Goal: Task Accomplishment & Management: Use online tool/utility

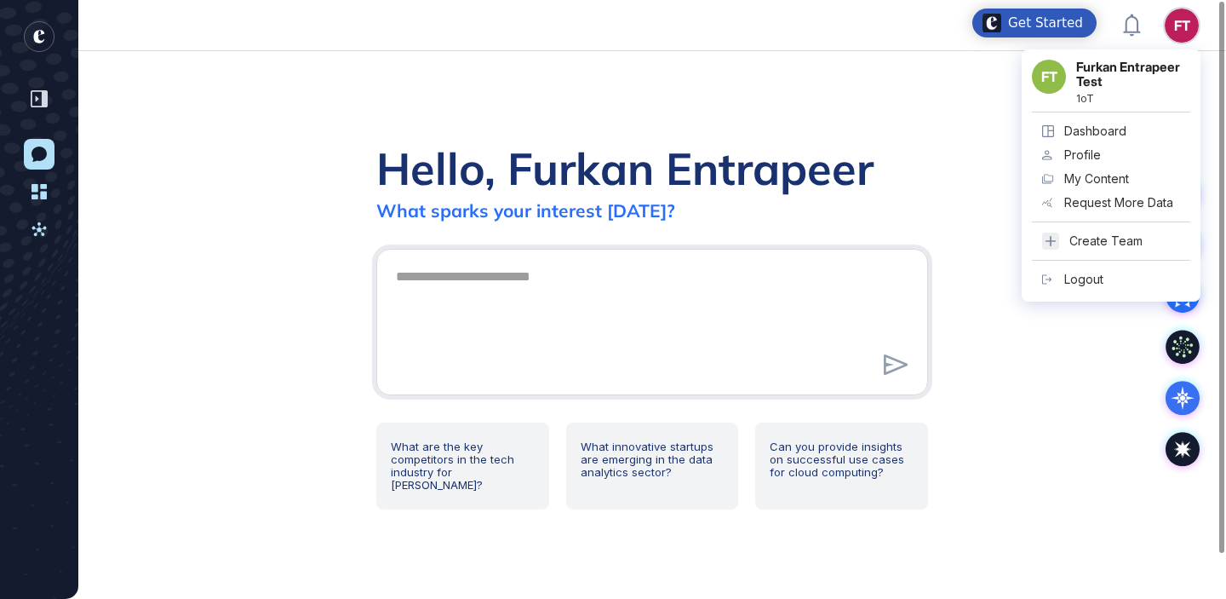
scroll to position [1, 1]
click at [1100, 281] on div "Logout" at bounding box center [1084, 280] width 39 height 14
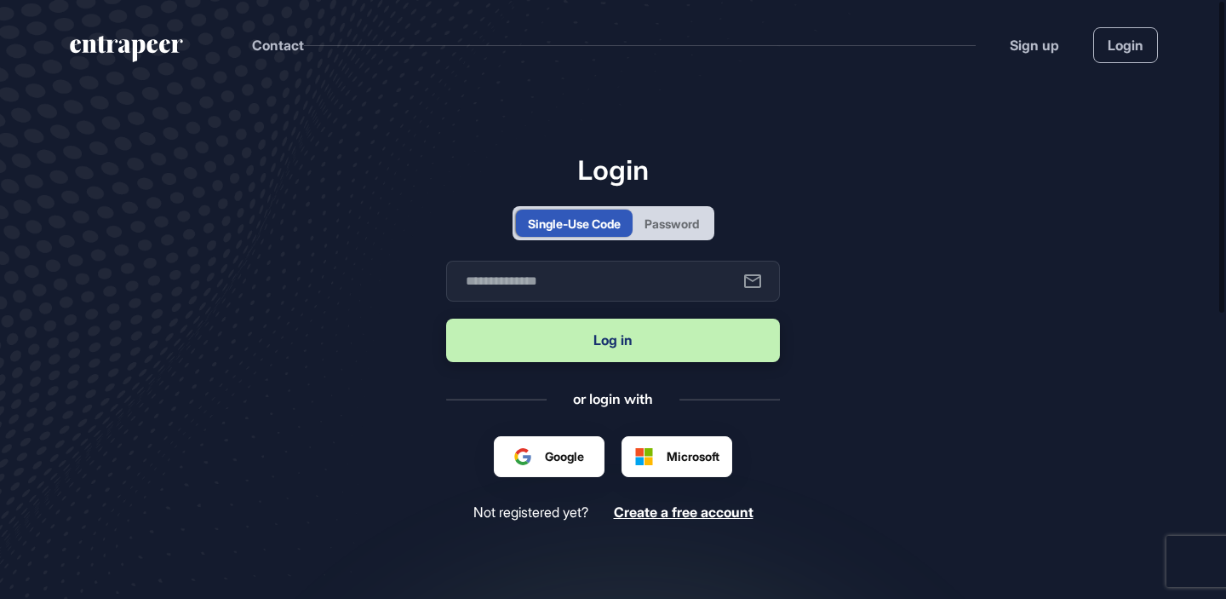
scroll to position [1, 1]
click at [795, 153] on main "Login Single-Use Code Password Business email Log in or login with Google Sign …" at bounding box center [613, 411] width 1226 height 644
click at [648, 265] on input "text" at bounding box center [613, 281] width 334 height 41
click at [634, 332] on button "Log in" at bounding box center [613, 340] width 334 height 43
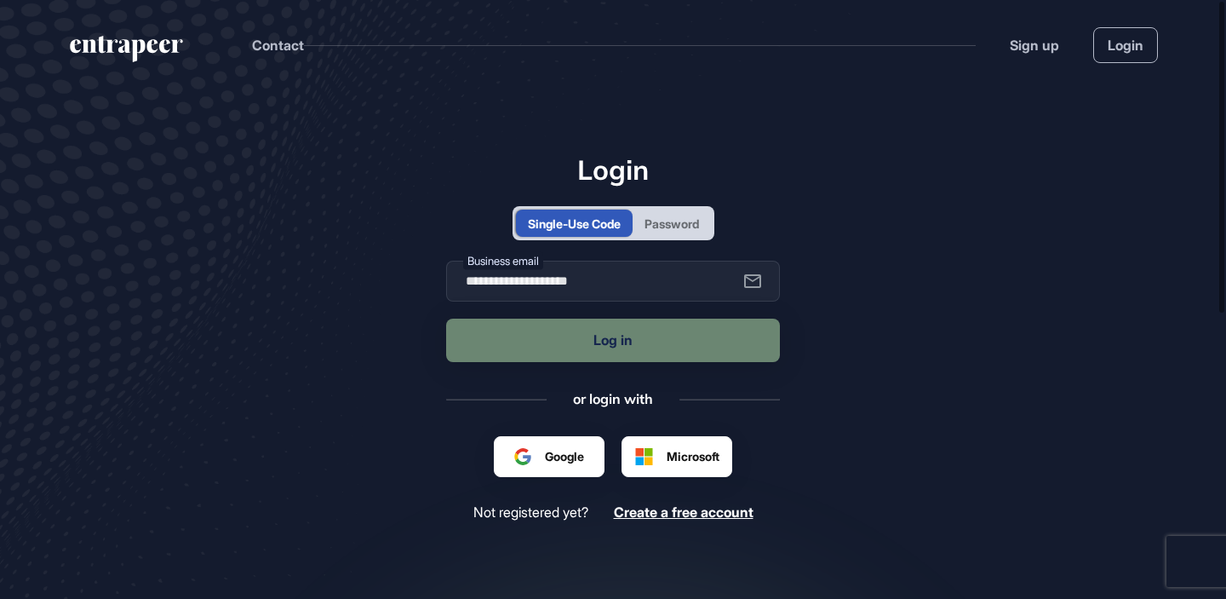
type input "**********"
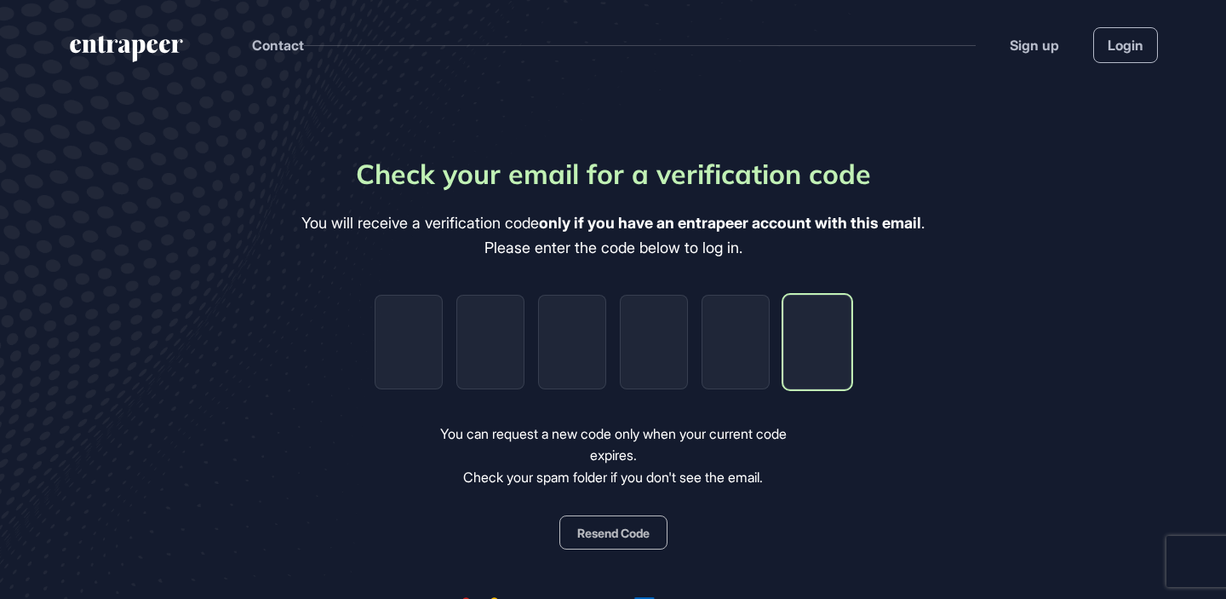
paste input "*"
type input "*"
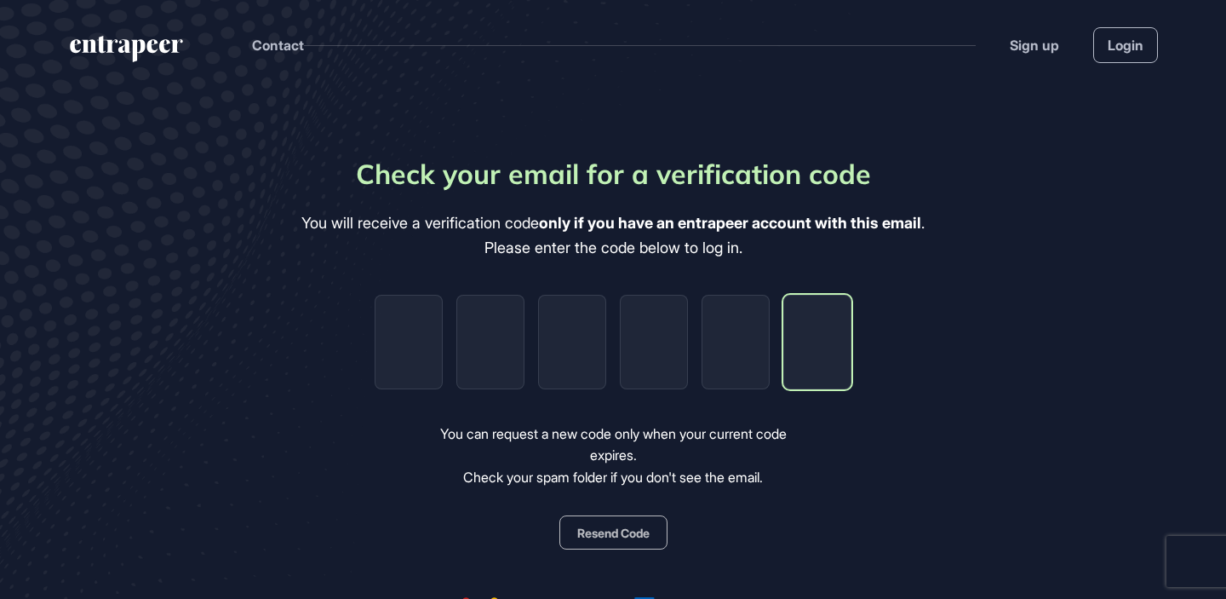
type input "*"
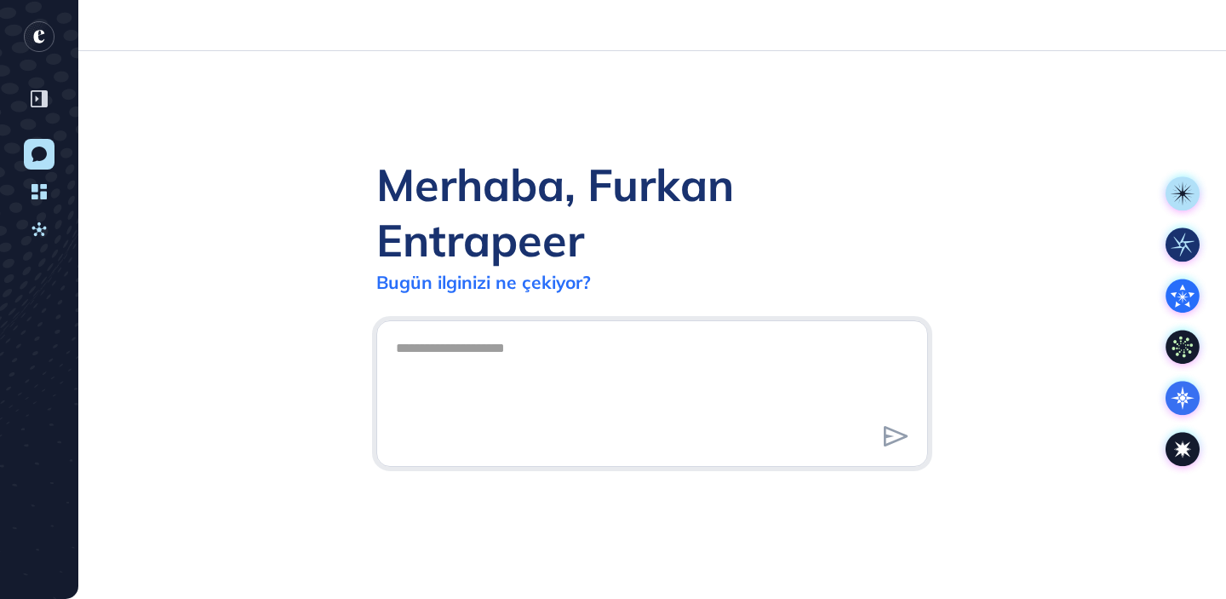
scroll to position [1, 1]
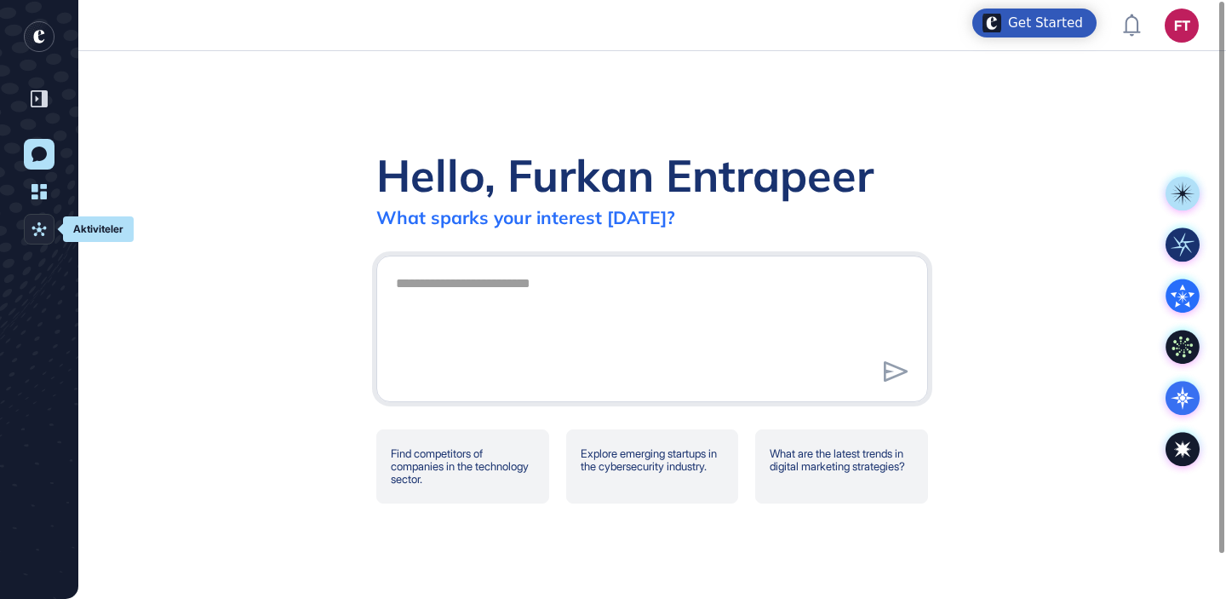
click at [41, 232] on icon at bounding box center [39, 229] width 14 height 14
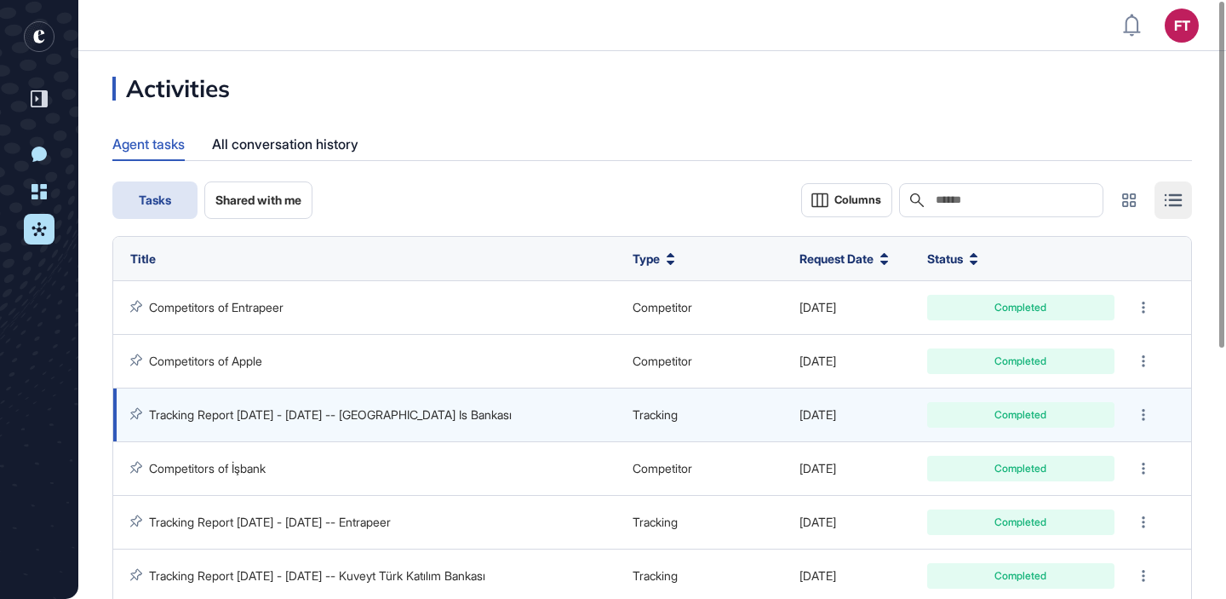
click at [275, 414] on link "Tracking Report [DATE] - [DATE] -- [GEOGRAPHIC_DATA] Is Bankası" at bounding box center [330, 414] width 363 height 14
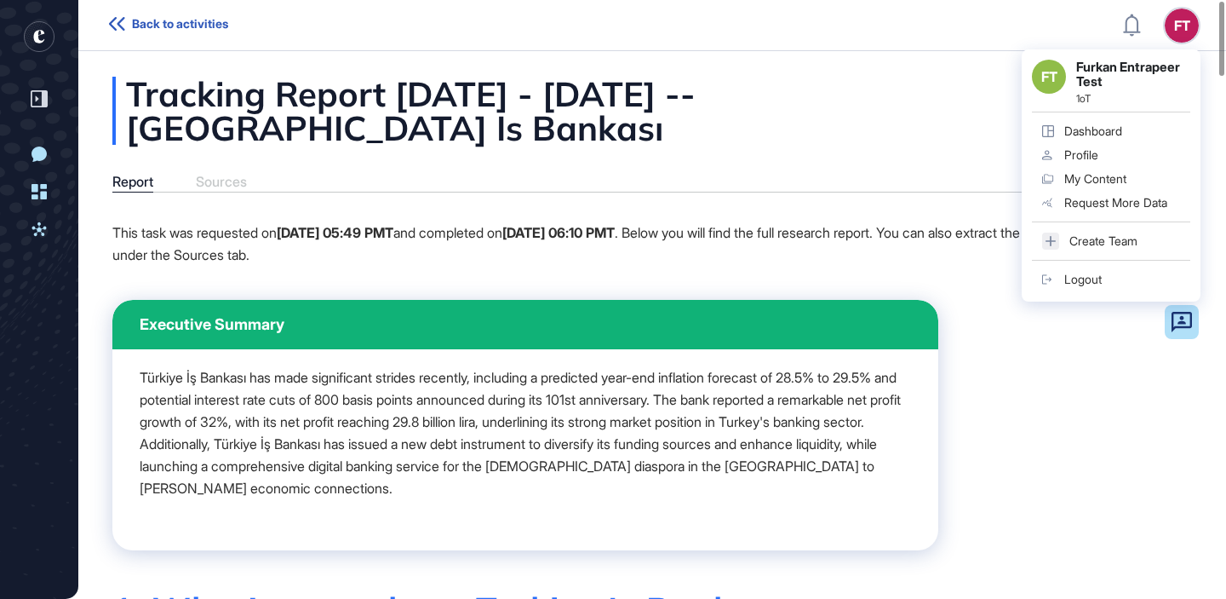
click at [1115, 284] on link "Logout" at bounding box center [1111, 279] width 158 height 24
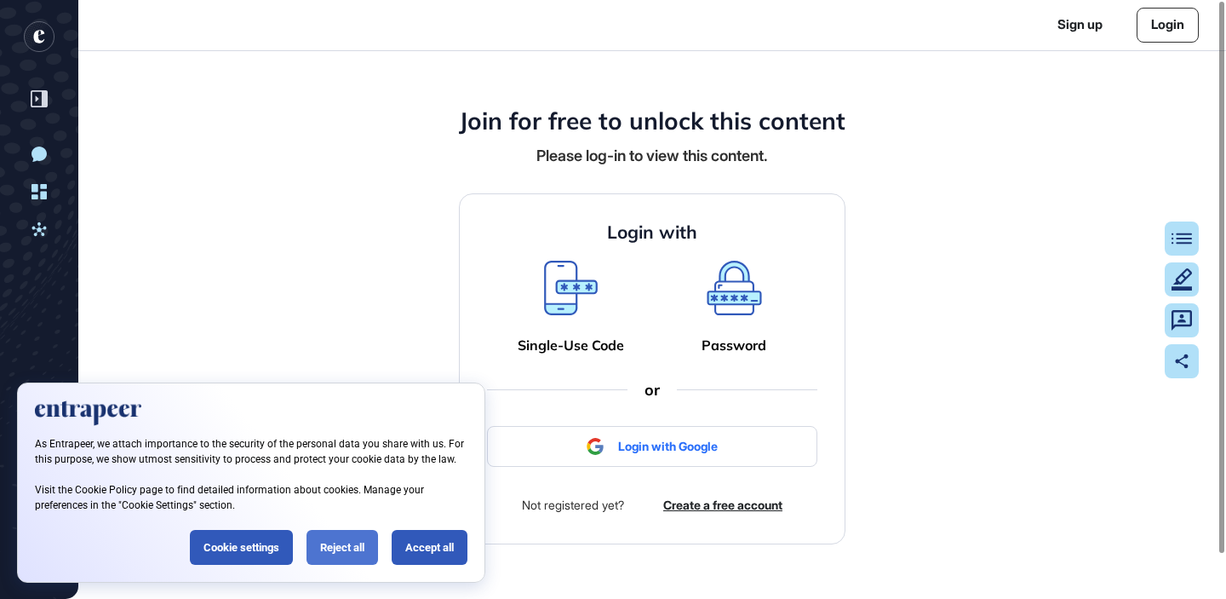
click at [343, 555] on div "Reject all" at bounding box center [343, 547] width 72 height 35
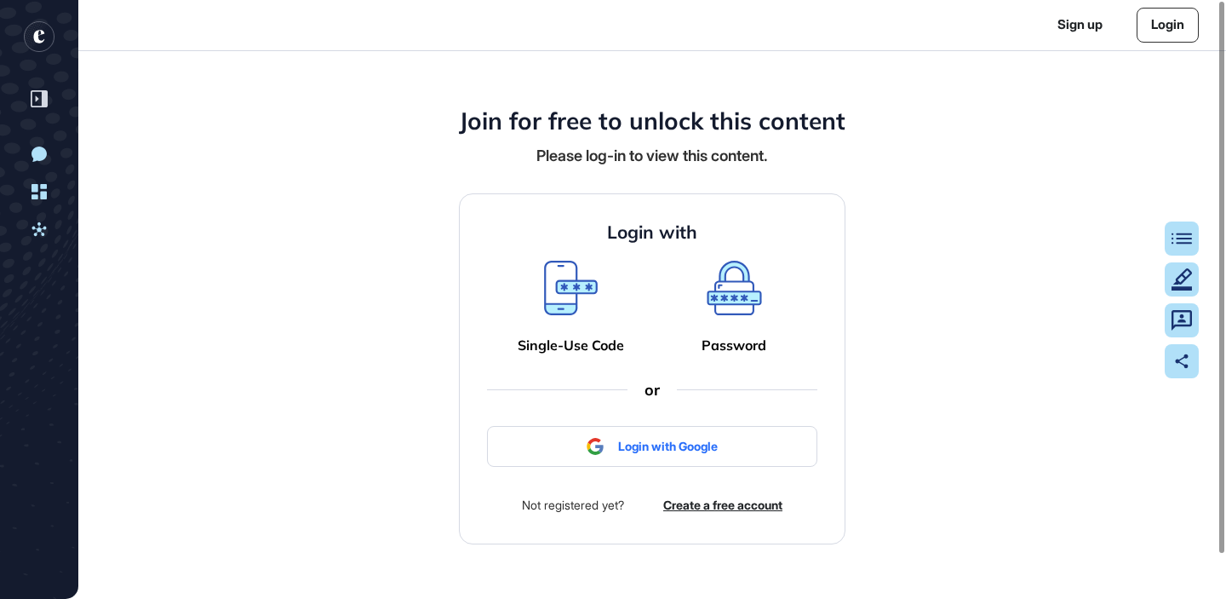
click at [547, 293] on icon at bounding box center [571, 288] width 54 height 55
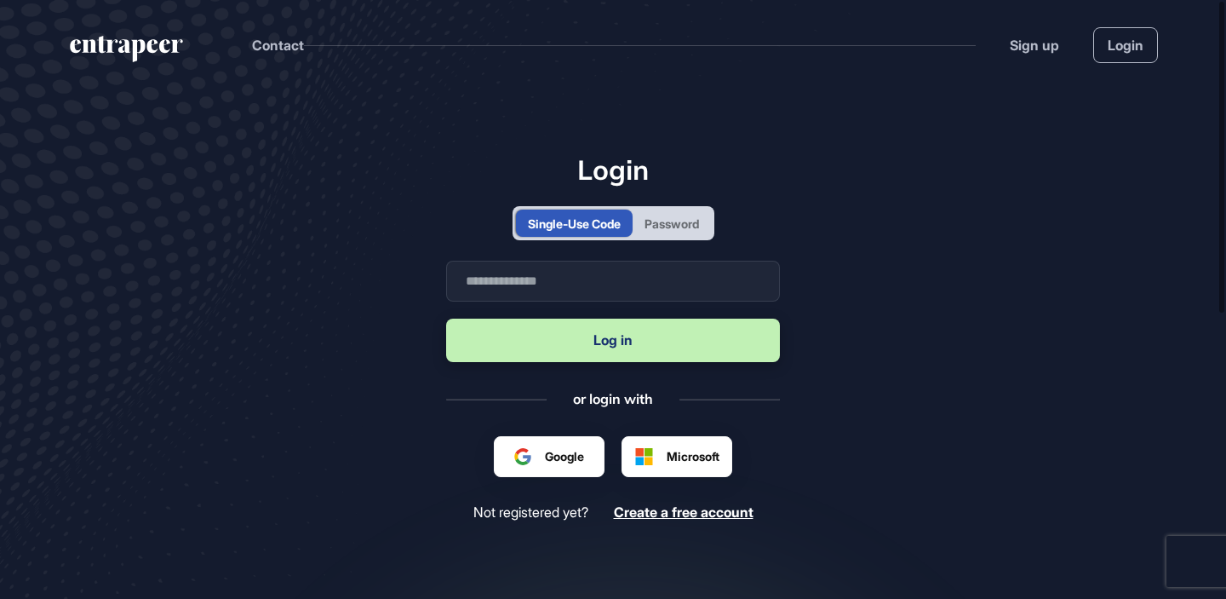
scroll to position [1, 1]
click at [520, 290] on input "text" at bounding box center [613, 281] width 334 height 41
type input "**********"
click at [525, 337] on button "Log in" at bounding box center [613, 340] width 334 height 43
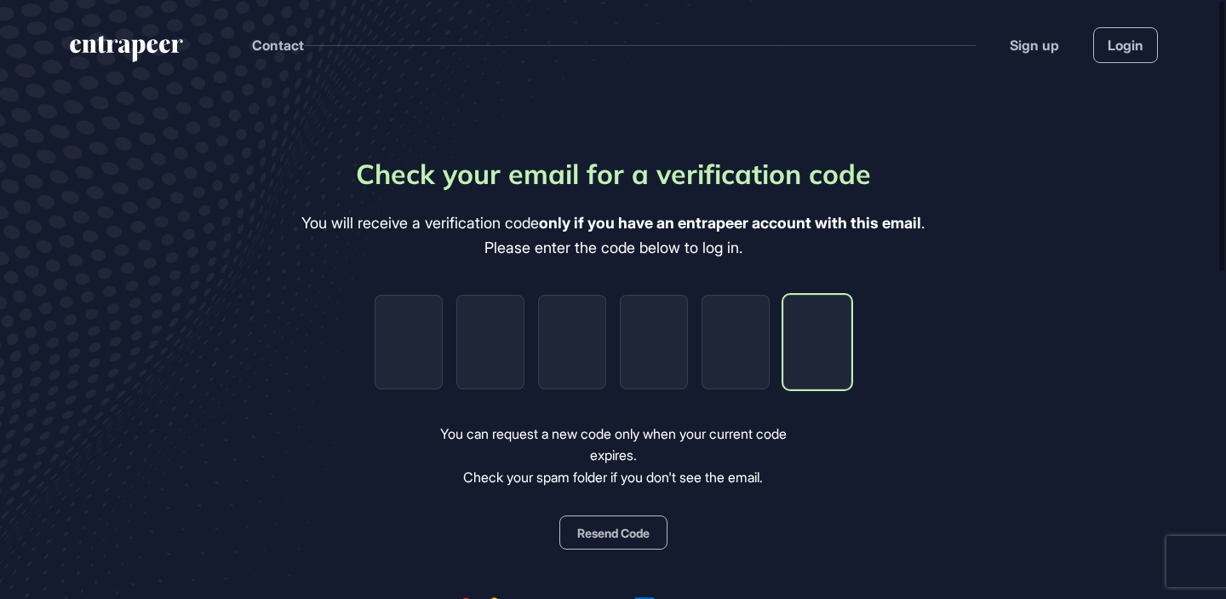
paste input "*"
type input "*"
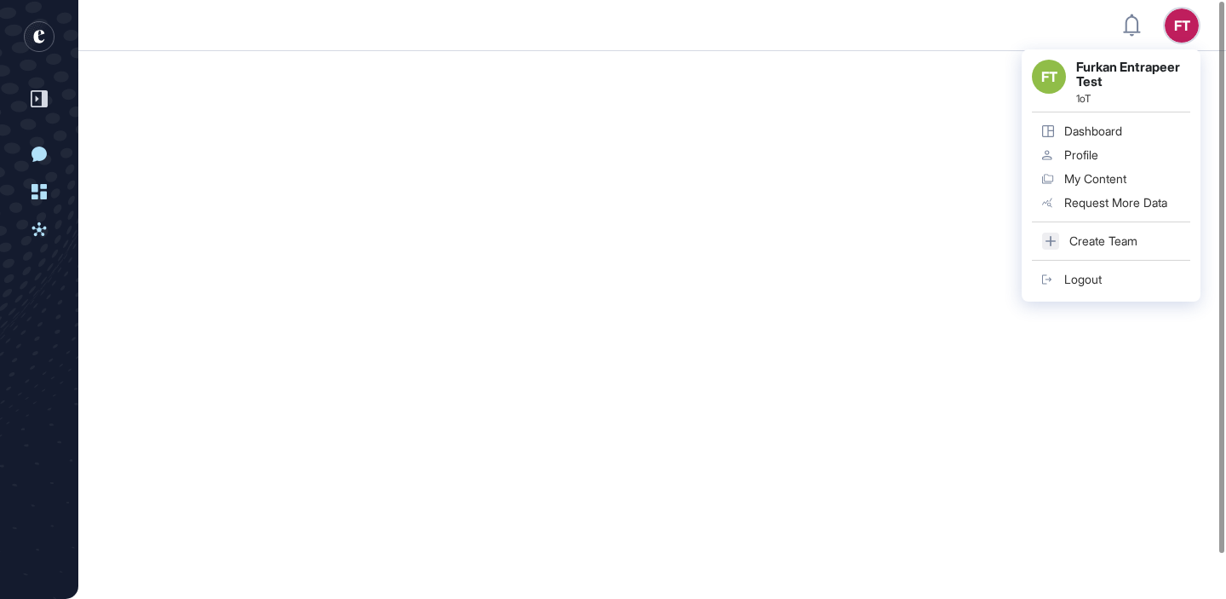
click at [1082, 266] on div "FT Furkan Entrapeer Test 1oT Dashboard Profile My Content Request More Data Cre…" at bounding box center [1111, 175] width 179 height 252
click at [1065, 281] on div "Logout" at bounding box center [1083, 280] width 37 height 14
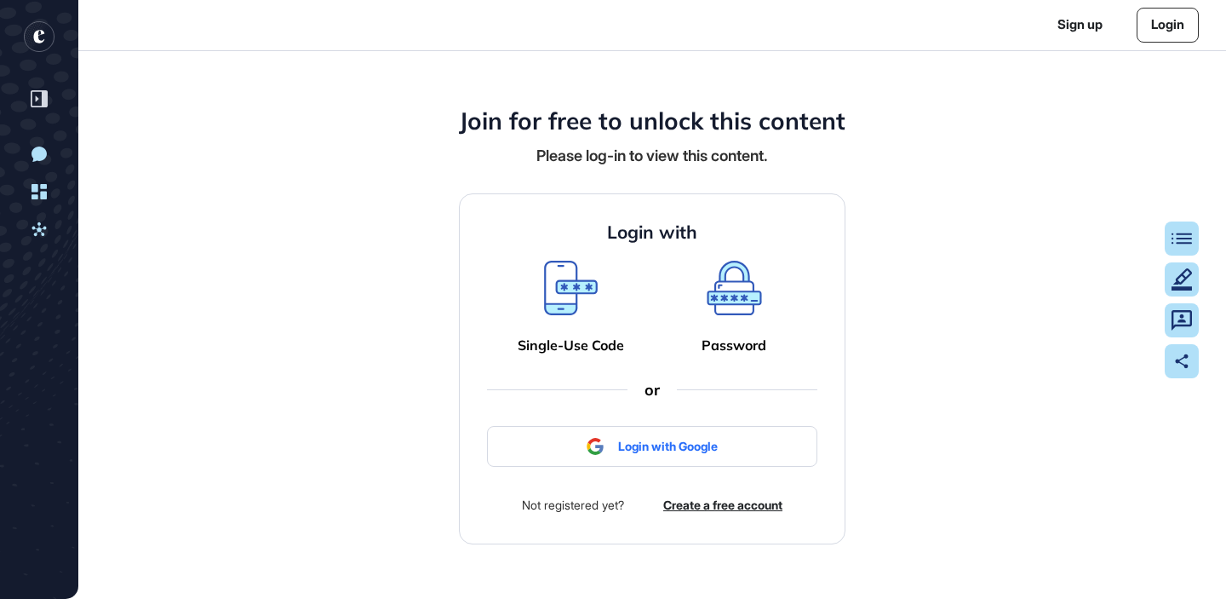
scroll to position [1, 1]
click at [628, 446] on div at bounding box center [652, 446] width 330 height 41
click at [684, 453] on div at bounding box center [652, 446] width 330 height 41
click at [868, 397] on div "Join for free to unlock this content Please log-in to view this content. Login …" at bounding box center [652, 325] width 1148 height 548
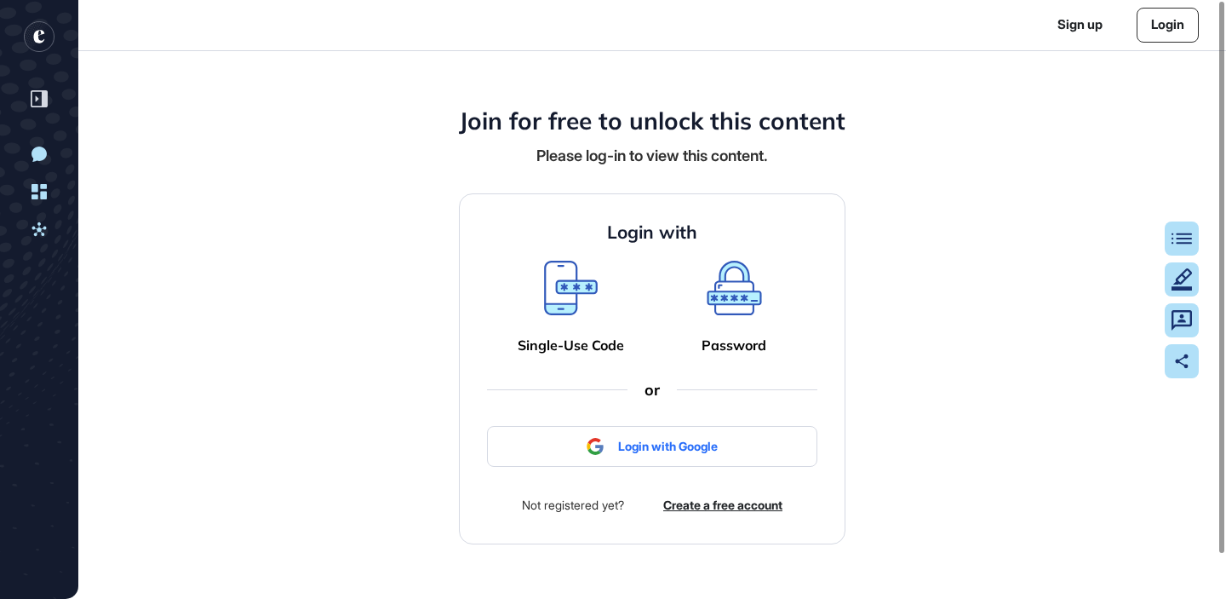
click at [694, 444] on div at bounding box center [652, 446] width 330 height 41
click at [382, 405] on div "Join for free to unlock this content Please log-in to view this content. Login …" at bounding box center [652, 325] width 1148 height 548
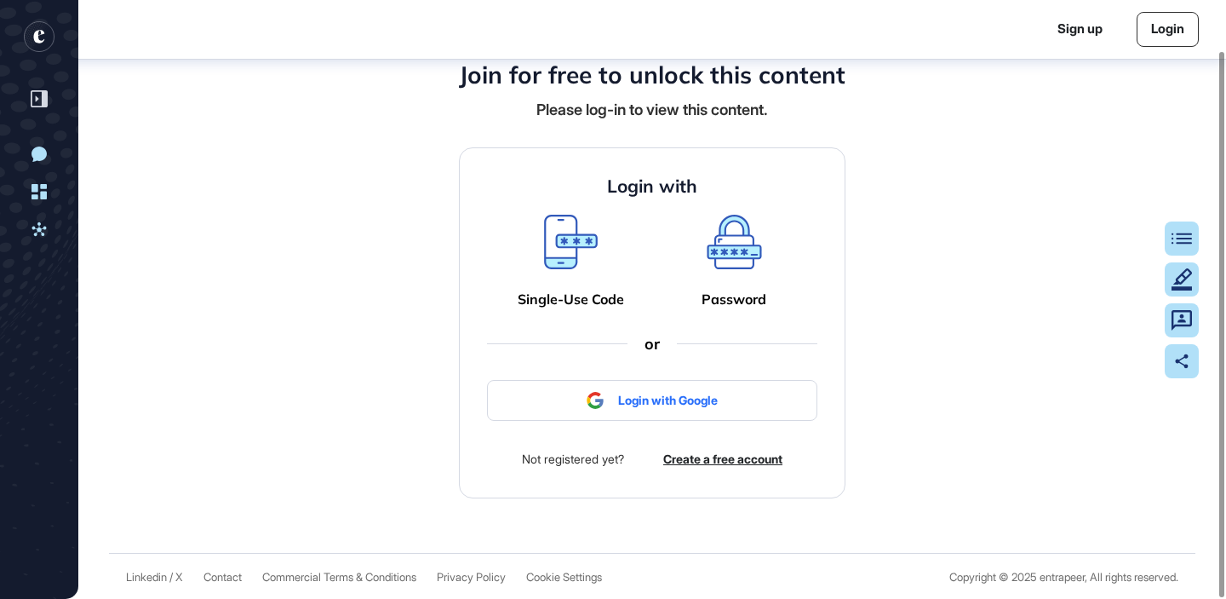
scroll to position [56, 0]
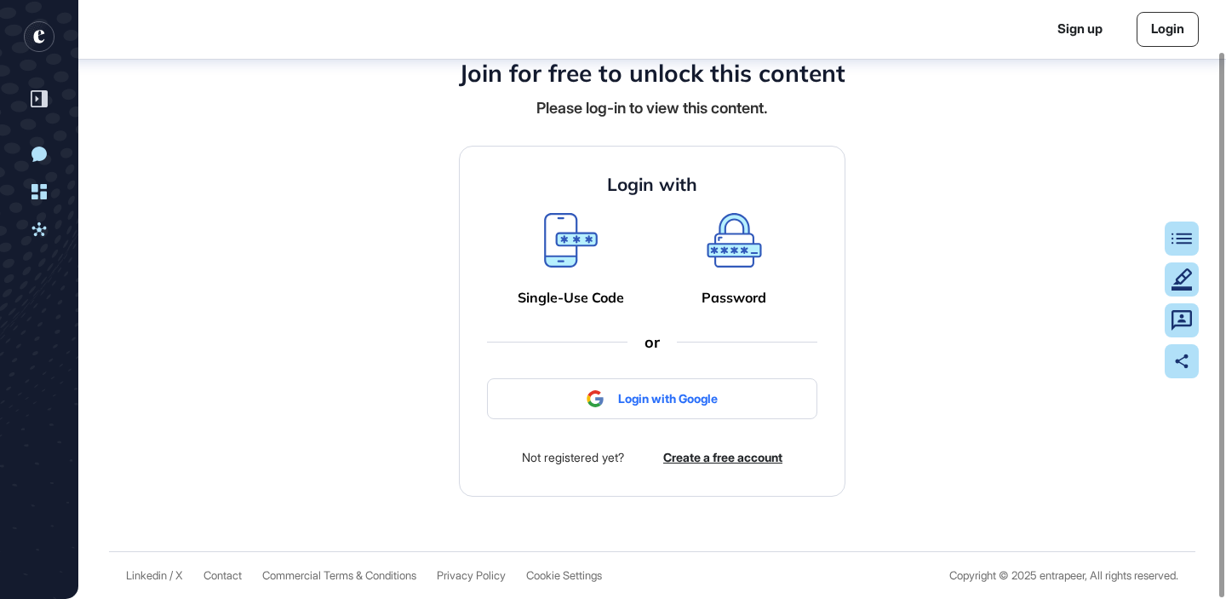
click at [633, 391] on div at bounding box center [652, 398] width 330 height 41
click at [589, 250] on icon at bounding box center [571, 240] width 54 height 55
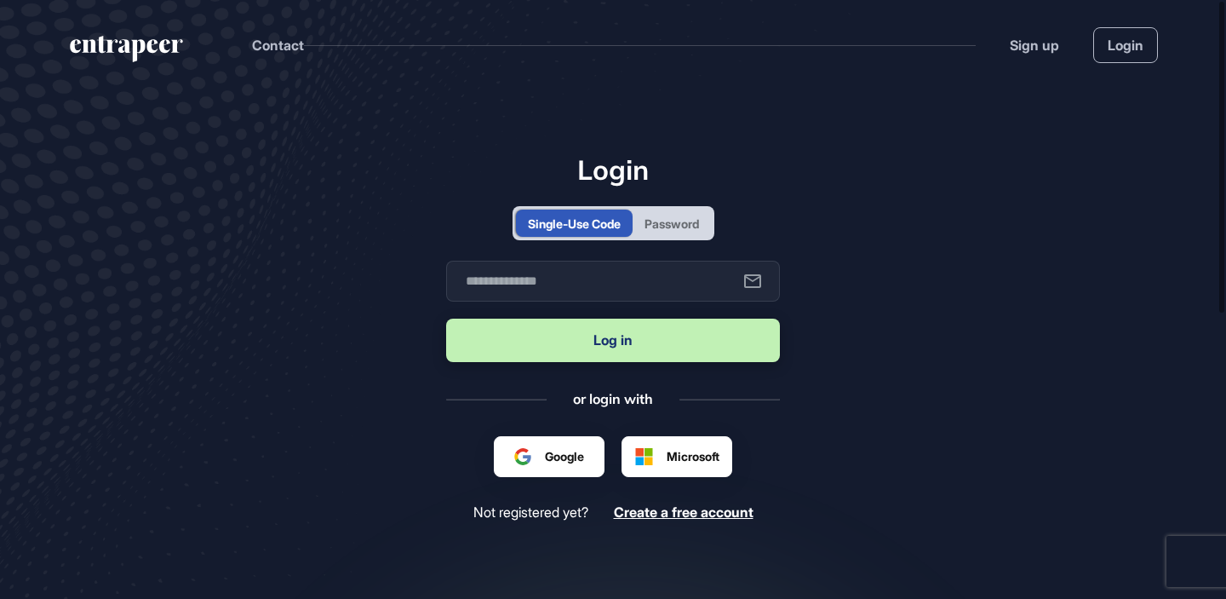
scroll to position [1, 1]
click at [561, 275] on input "text" at bounding box center [613, 281] width 334 height 41
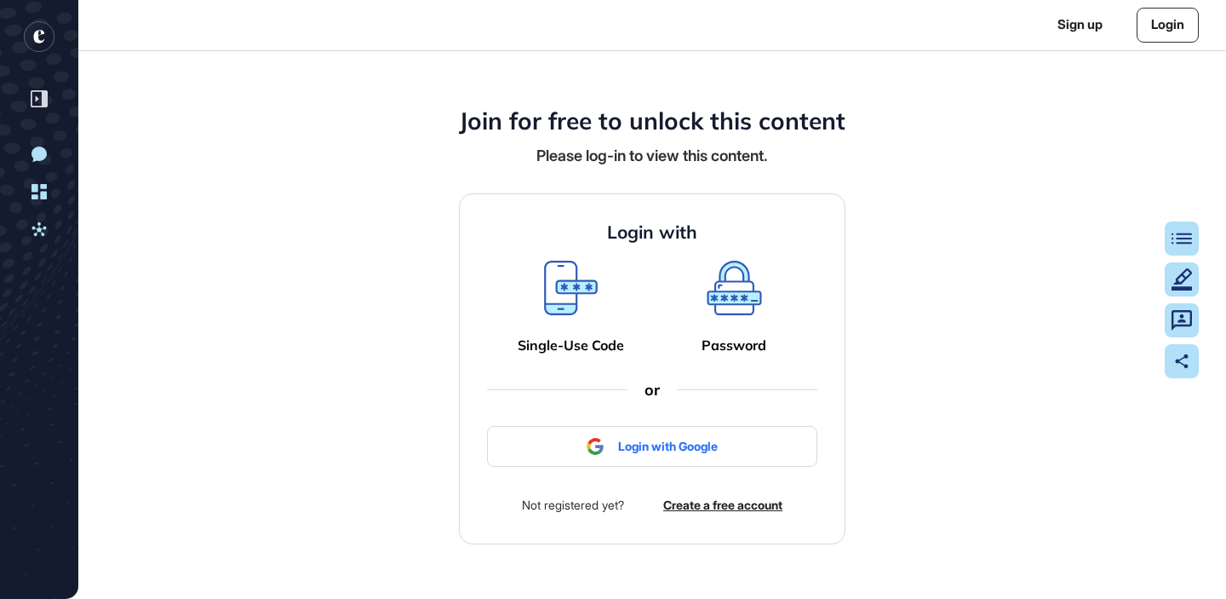
scroll to position [1, 1]
click at [733, 276] on icon at bounding box center [734, 288] width 55 height 55
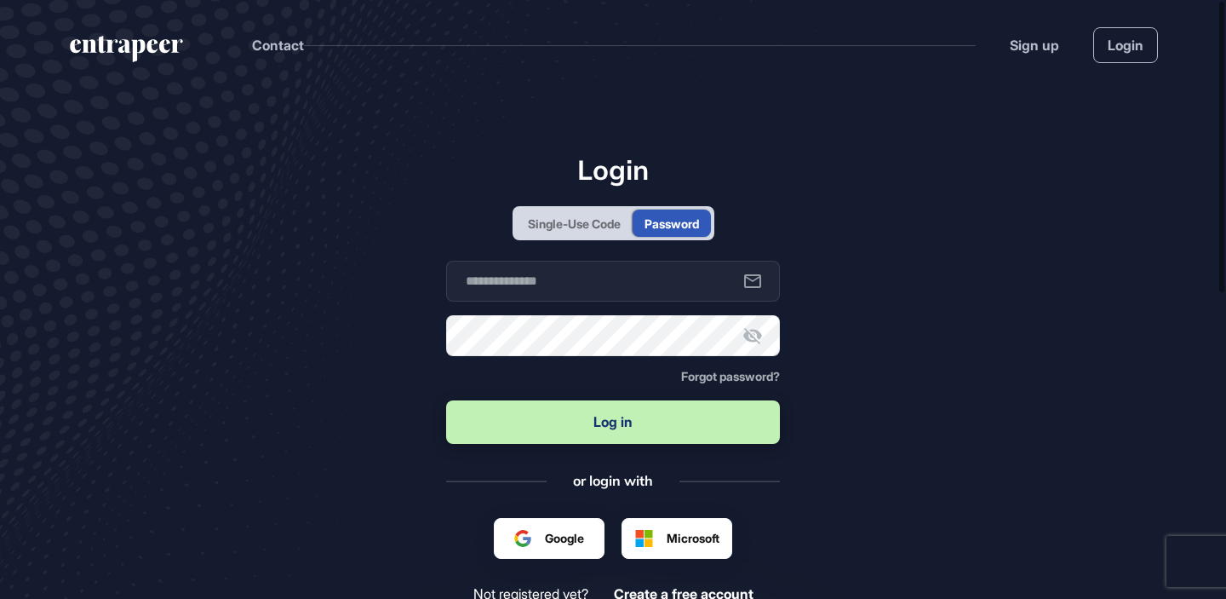
scroll to position [1, 1]
click at [582, 294] on input "text" at bounding box center [613, 281] width 334 height 41
type input "**********"
click at [446, 400] on button "Log in" at bounding box center [613, 421] width 334 height 43
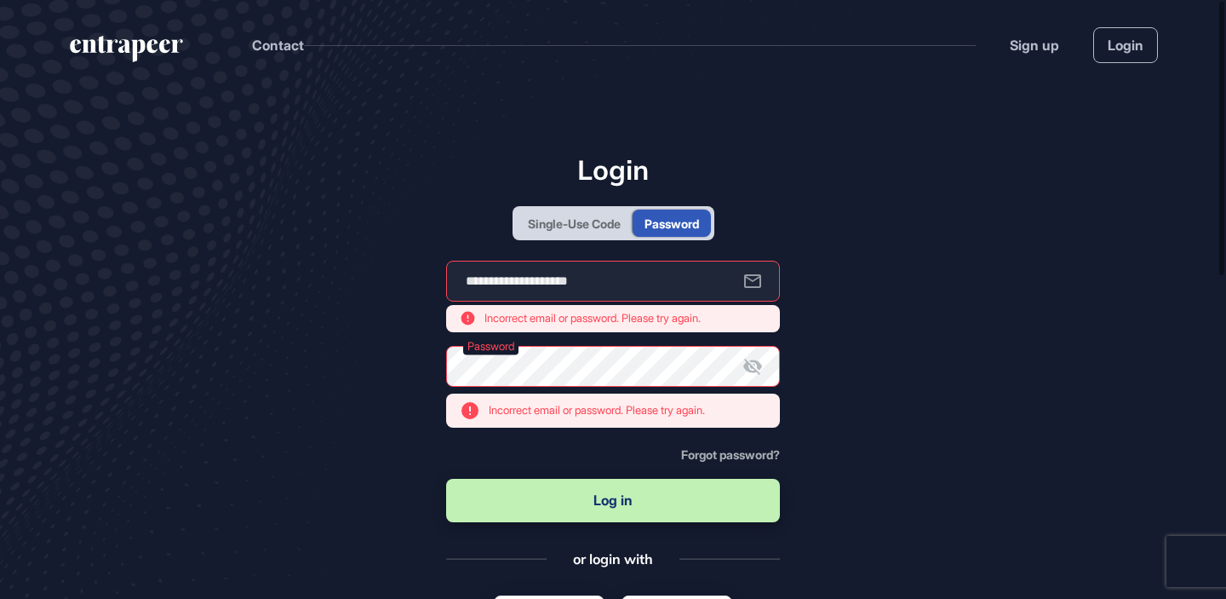
click at [546, 232] on div "Single-Use Code" at bounding box center [574, 222] width 117 height 27
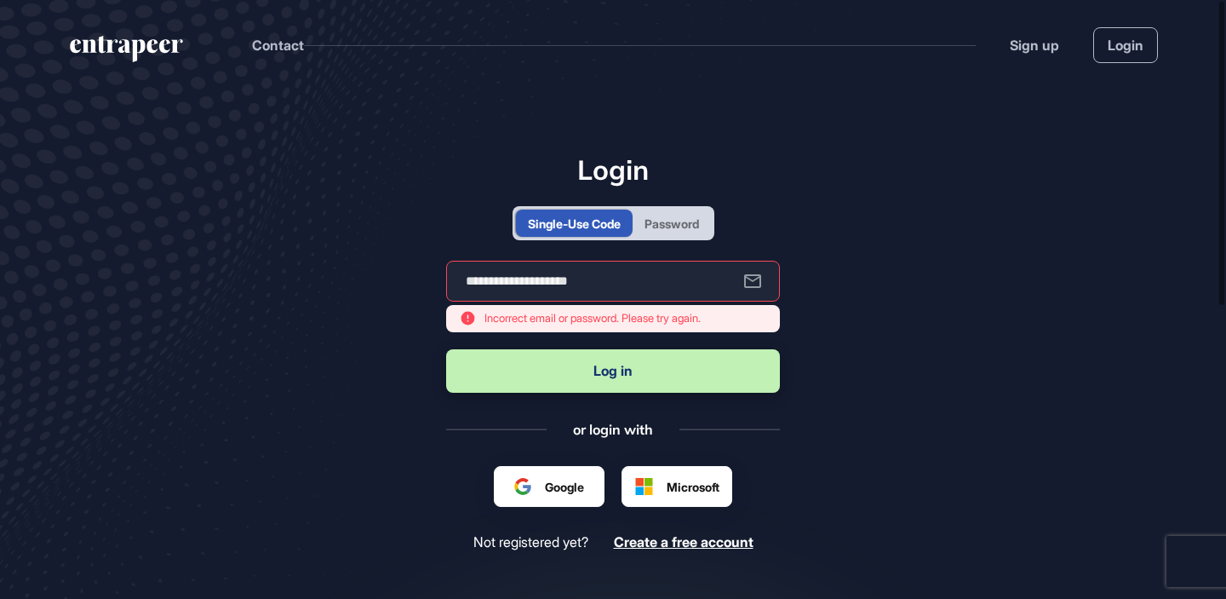
click at [633, 346] on form "**********" at bounding box center [613, 328] width 334 height 135
click at [607, 372] on button "Log in" at bounding box center [613, 370] width 334 height 43
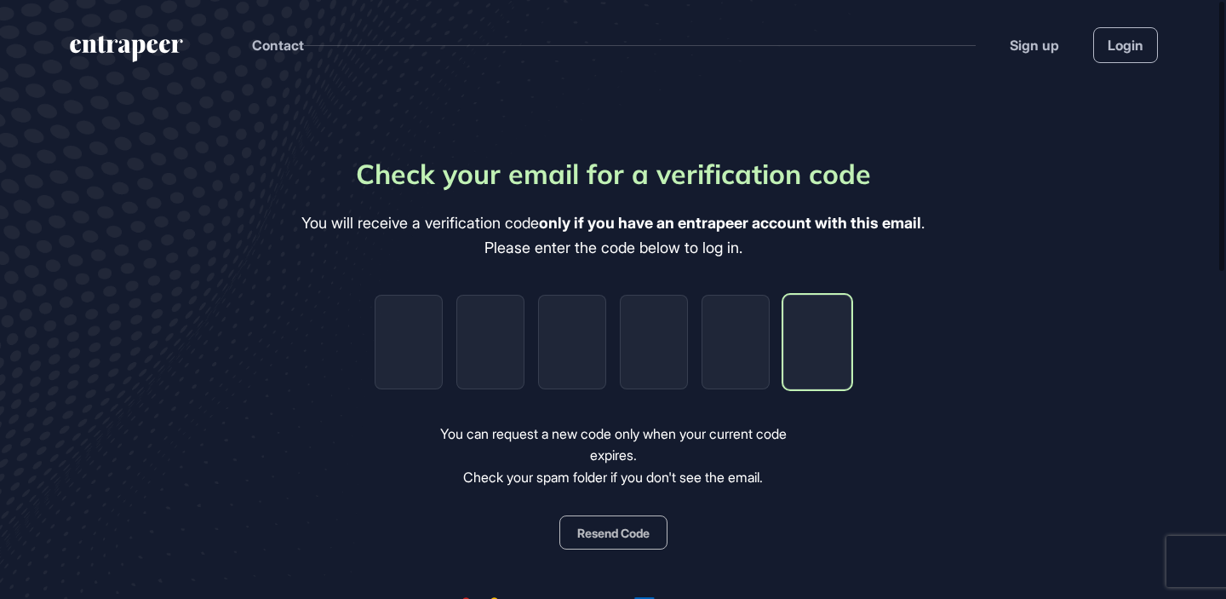
paste input "*"
type input "*"
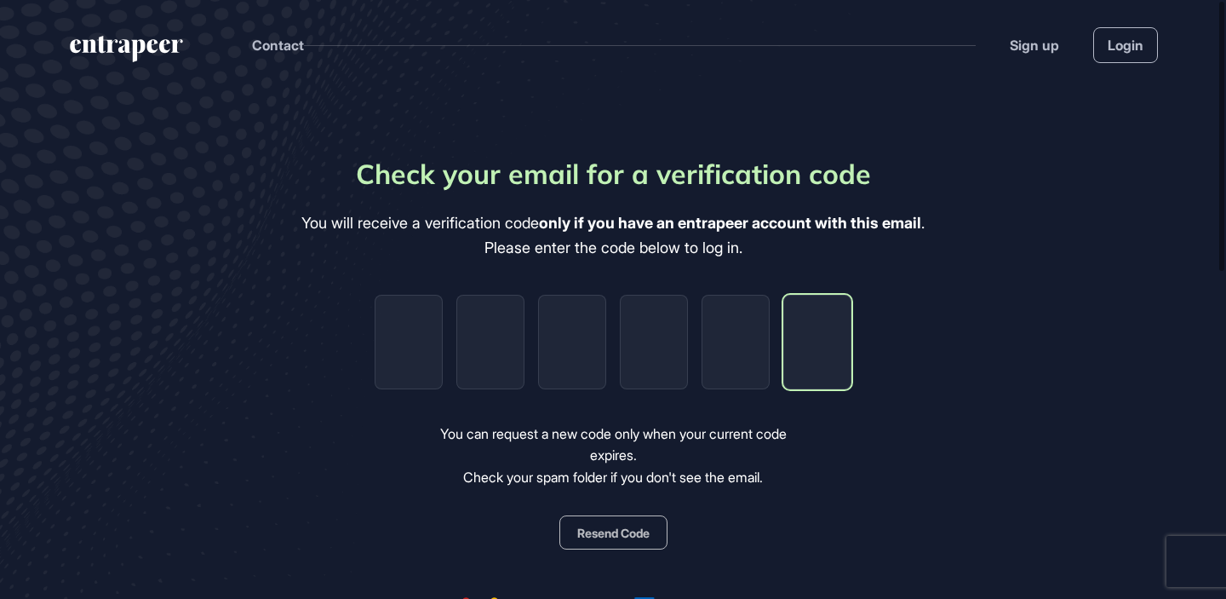
type input "*"
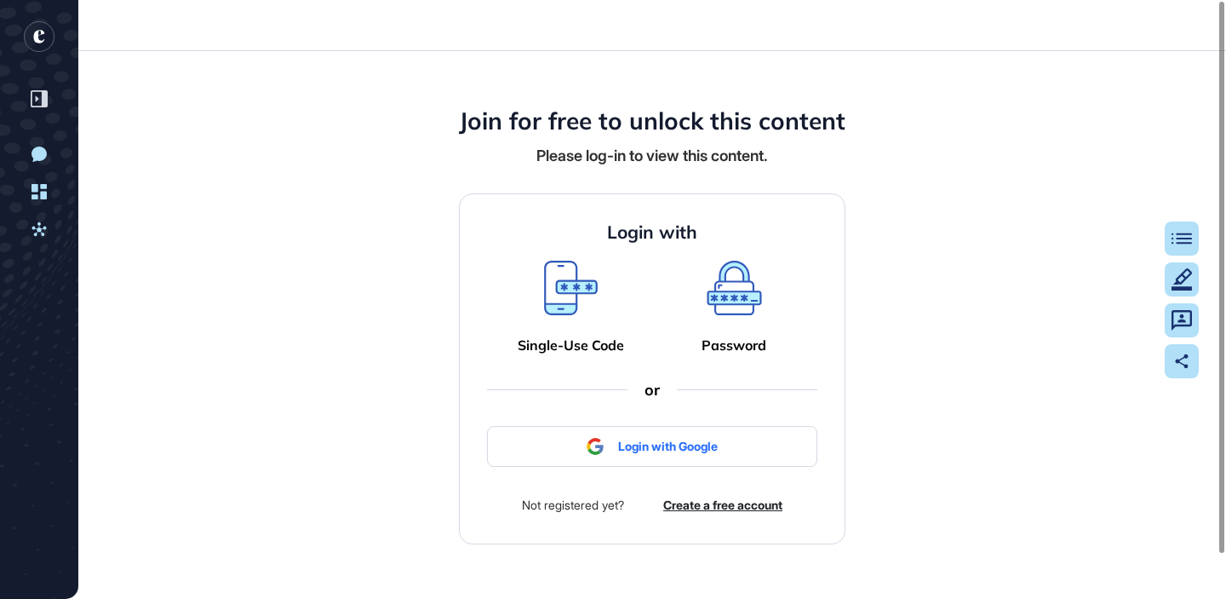
scroll to position [1, 1]
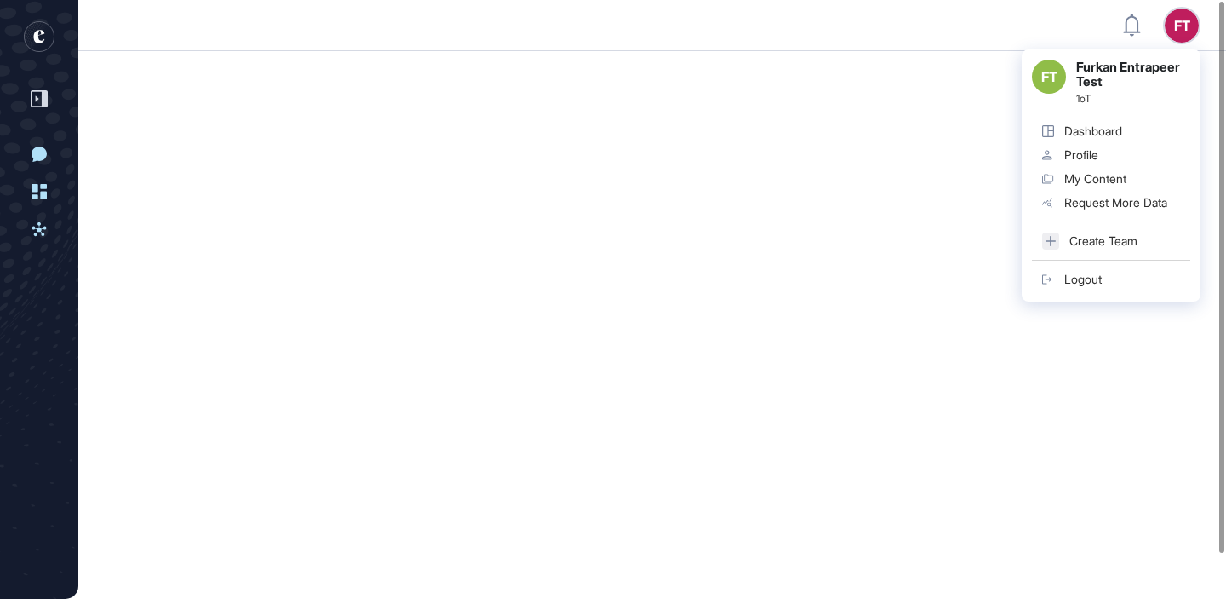
click at [1099, 289] on link "Logout" at bounding box center [1111, 279] width 158 height 24
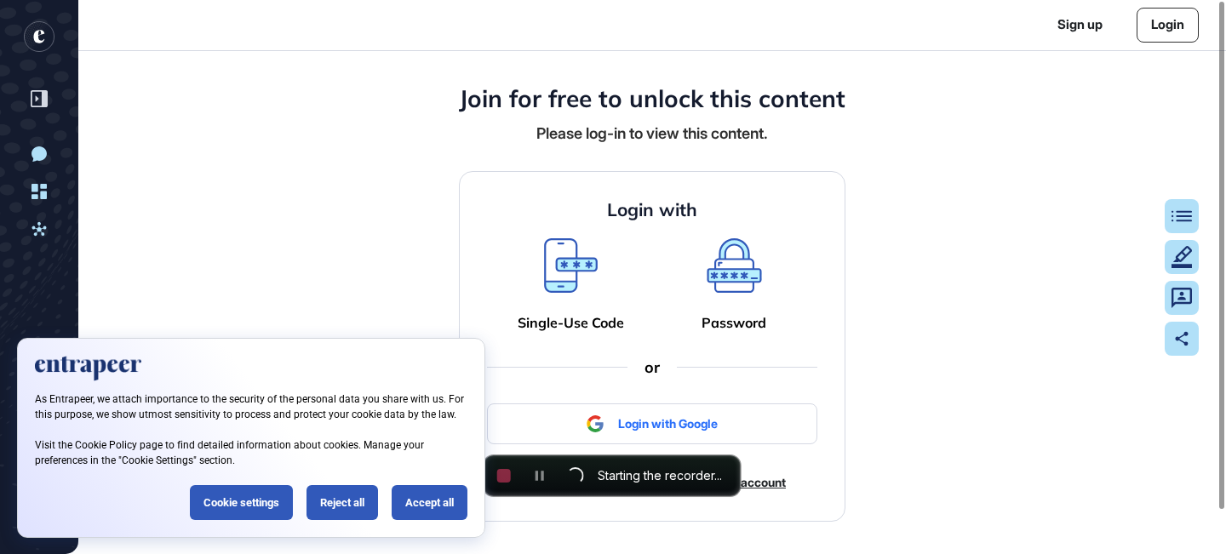
scroll to position [554, 1226]
click at [913, 254] on div "Join for free to unlock this content Please log-in to view this content. Login …" at bounding box center [652, 302] width 1148 height 503
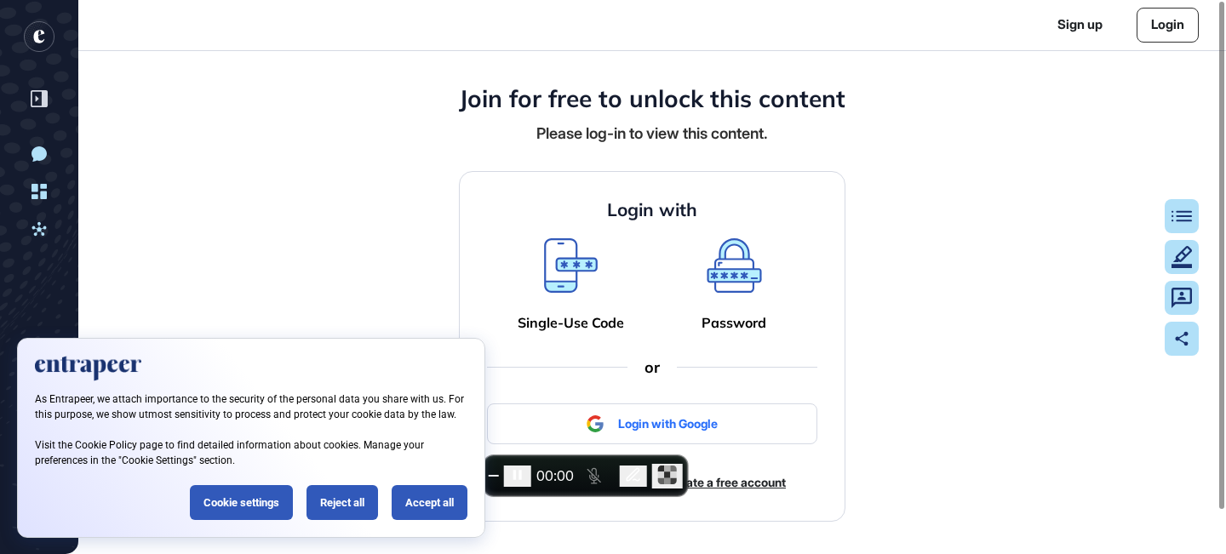
click at [572, 226] on div "Login with Single-Use Code Password or Login with Google Not registered yet? Cr…" at bounding box center [652, 346] width 387 height 350
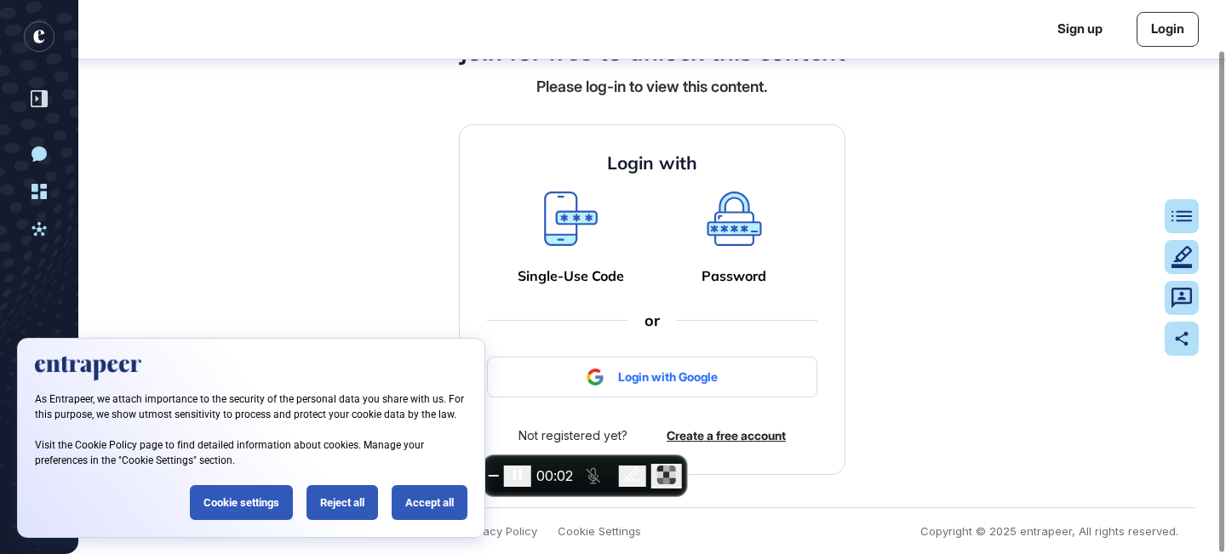
scroll to position [56, 0]
click at [565, 220] on icon at bounding box center [571, 228] width 48 height 30
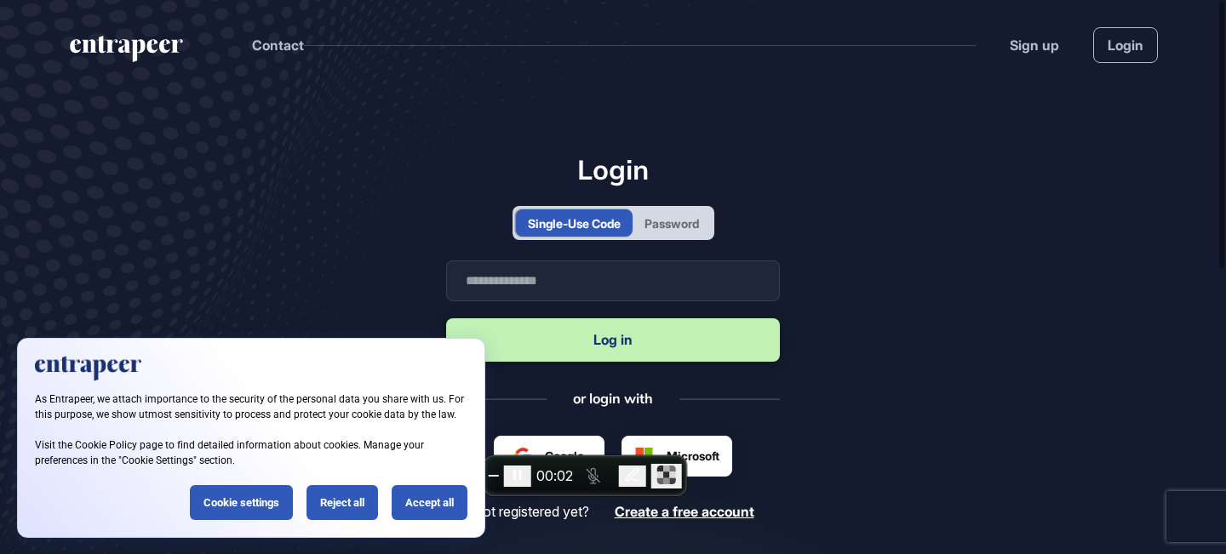
scroll to position [1, 1]
click at [607, 296] on input "text" at bounding box center [613, 281] width 334 height 41
type input "**********"
click at [558, 342] on button "Log in" at bounding box center [613, 340] width 334 height 43
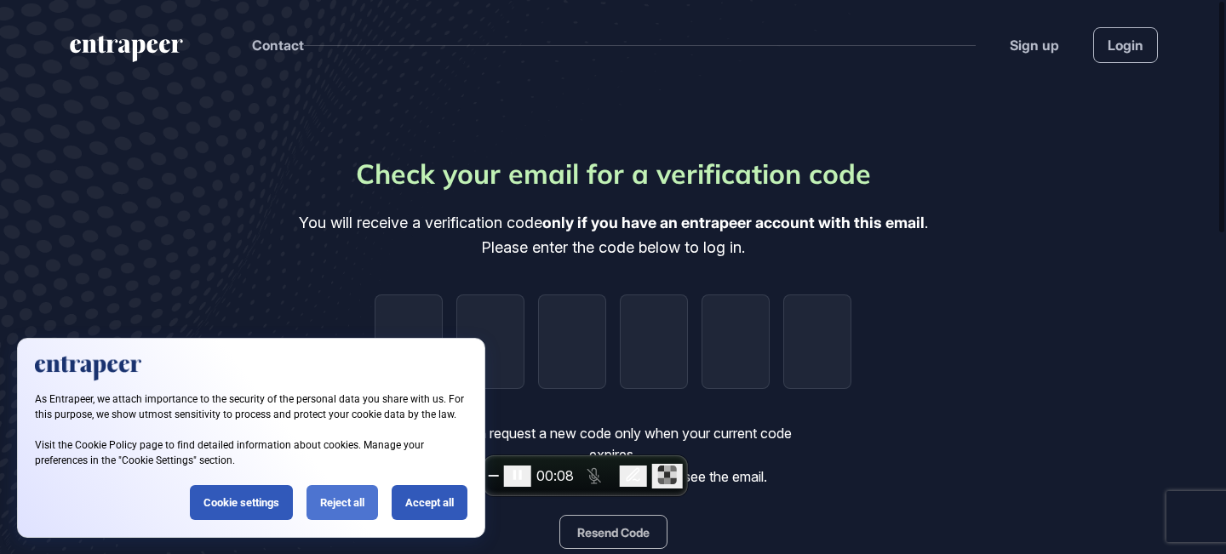
click at [330, 513] on div "Reject all" at bounding box center [343, 502] width 72 height 35
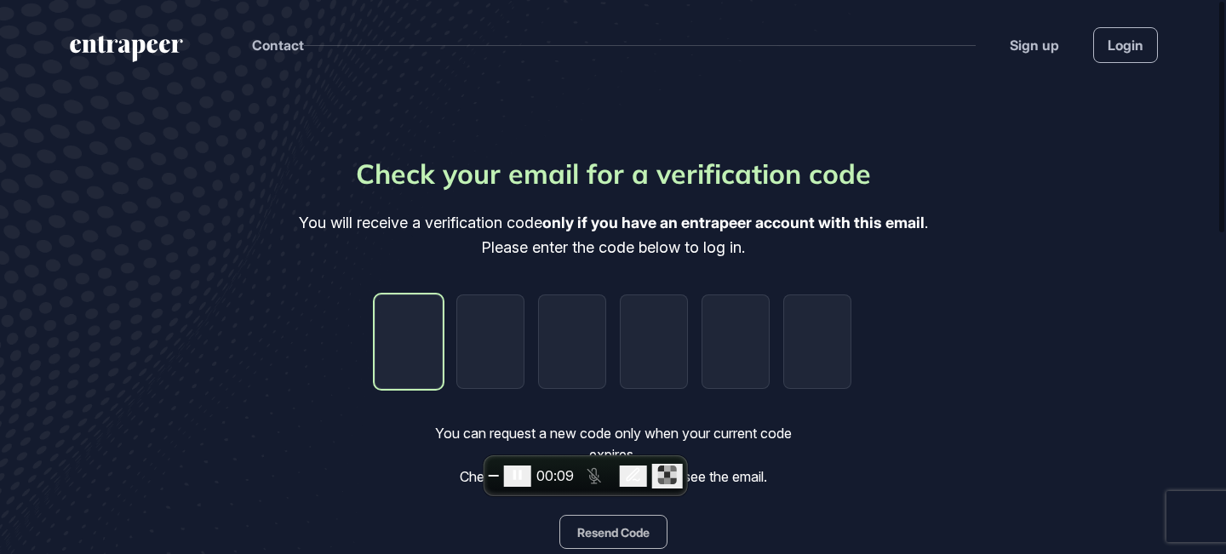
click at [411, 330] on input "tel" at bounding box center [409, 342] width 68 height 95
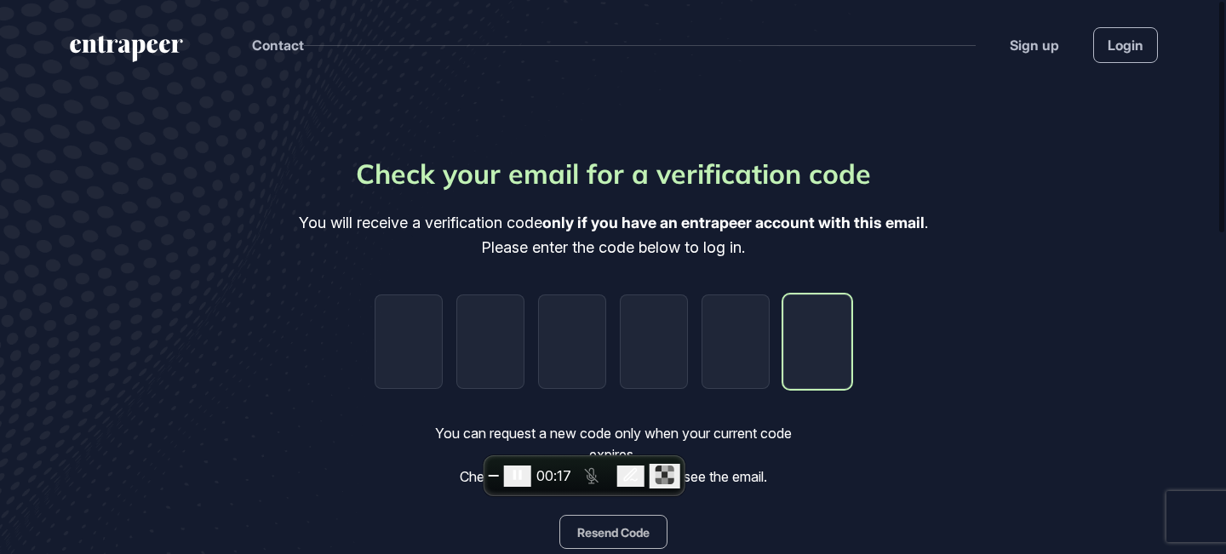
paste input "*"
type input "*"
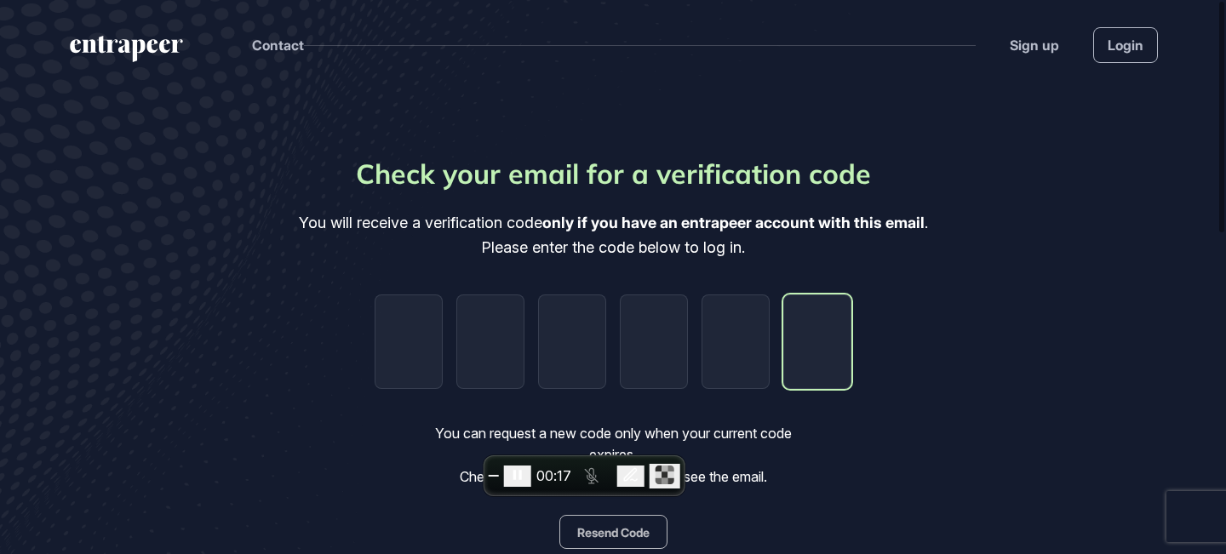
type input "*"
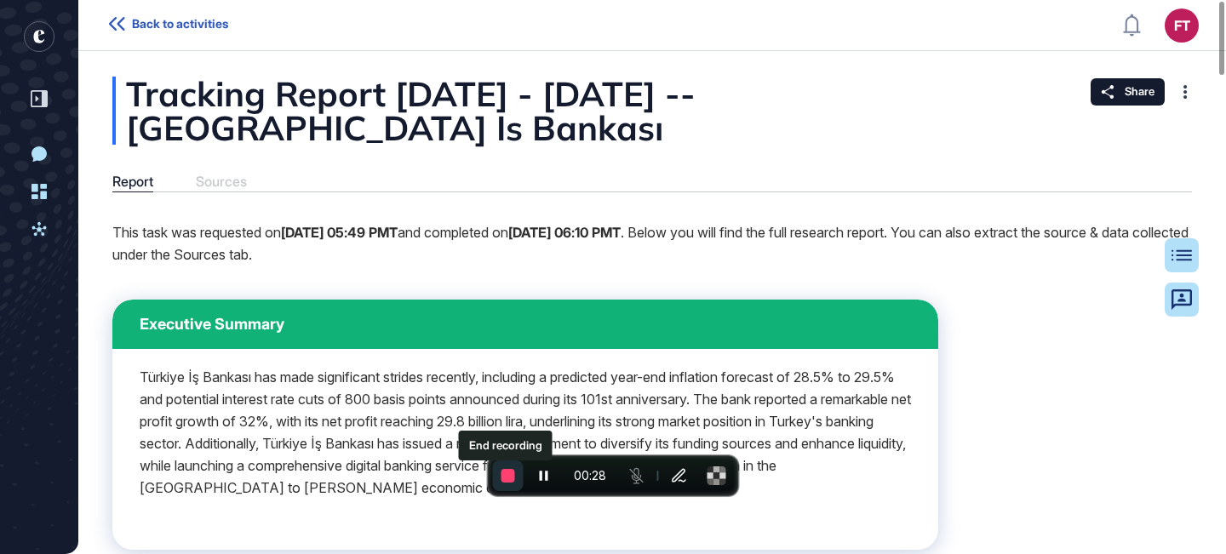
click at [506, 483] on button "End recording" at bounding box center [508, 476] width 31 height 31
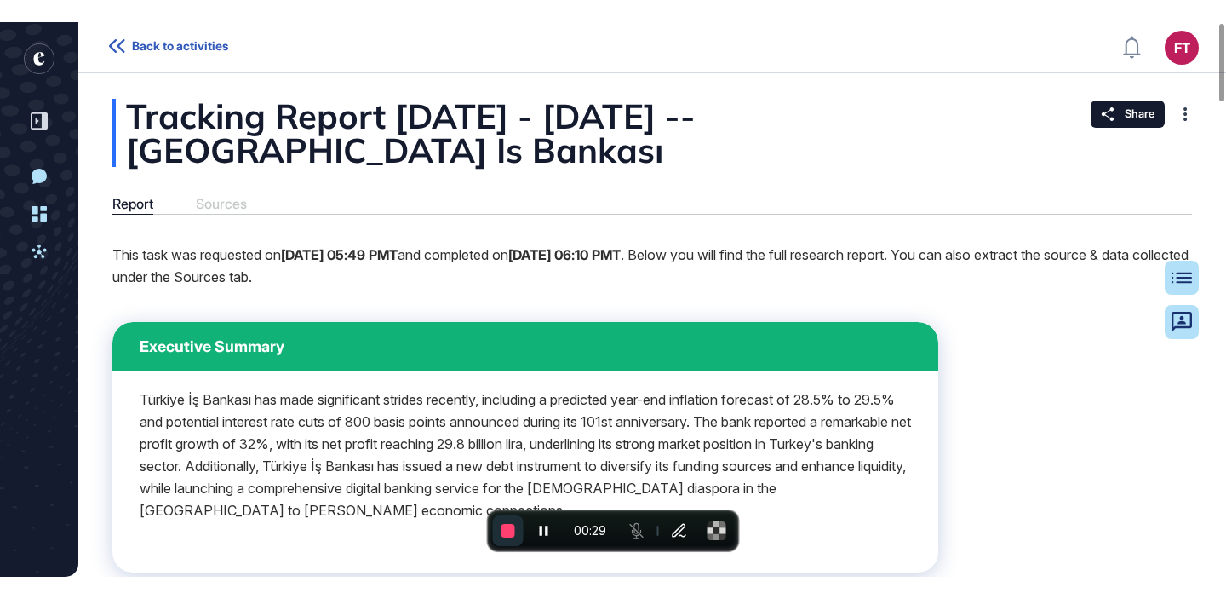
scroll to position [599, 1226]
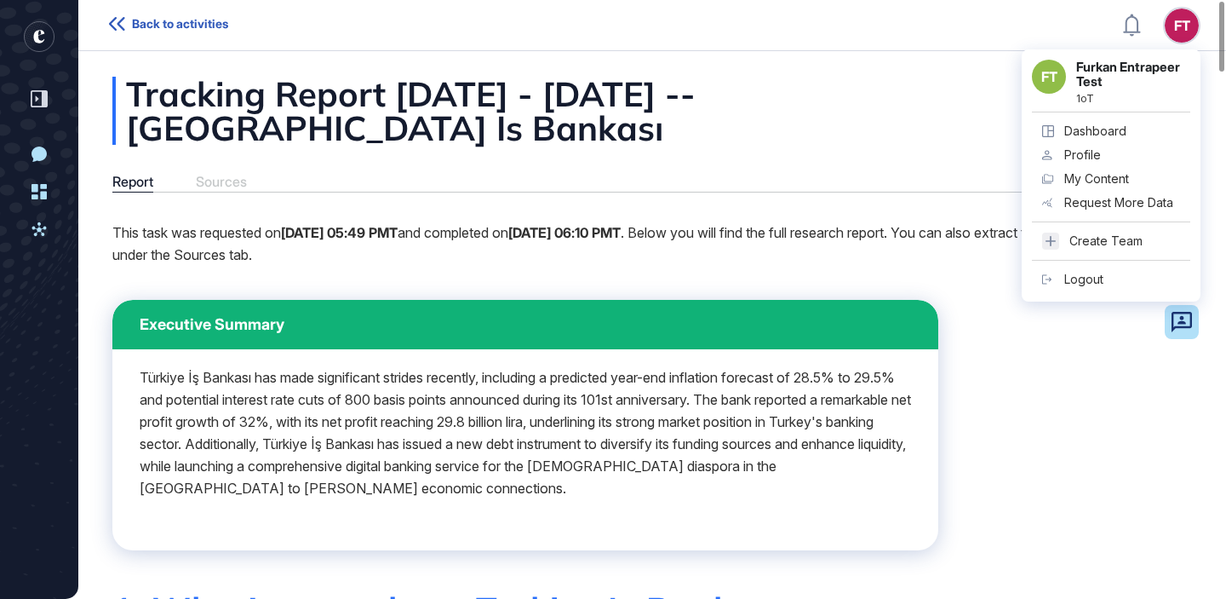
click at [1102, 273] on div "Logout" at bounding box center [1084, 280] width 39 height 14
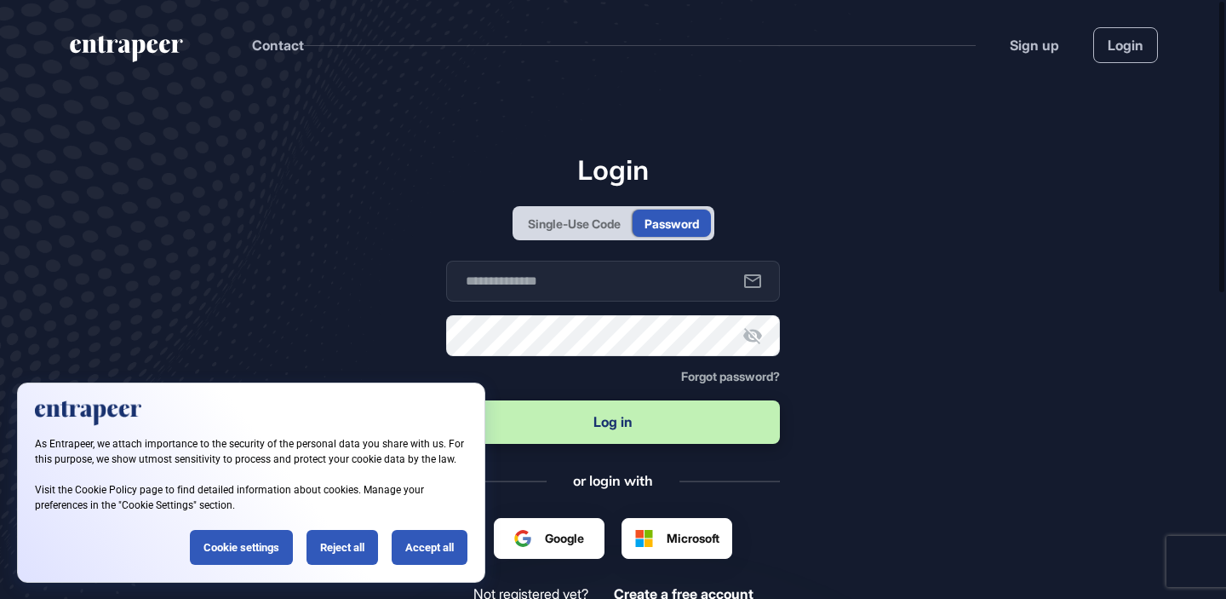
scroll to position [1, 1]
click at [643, 283] on input "text" at bounding box center [613, 281] width 334 height 41
type input "**********"
click at [674, 406] on button "Log in" at bounding box center [613, 421] width 334 height 43
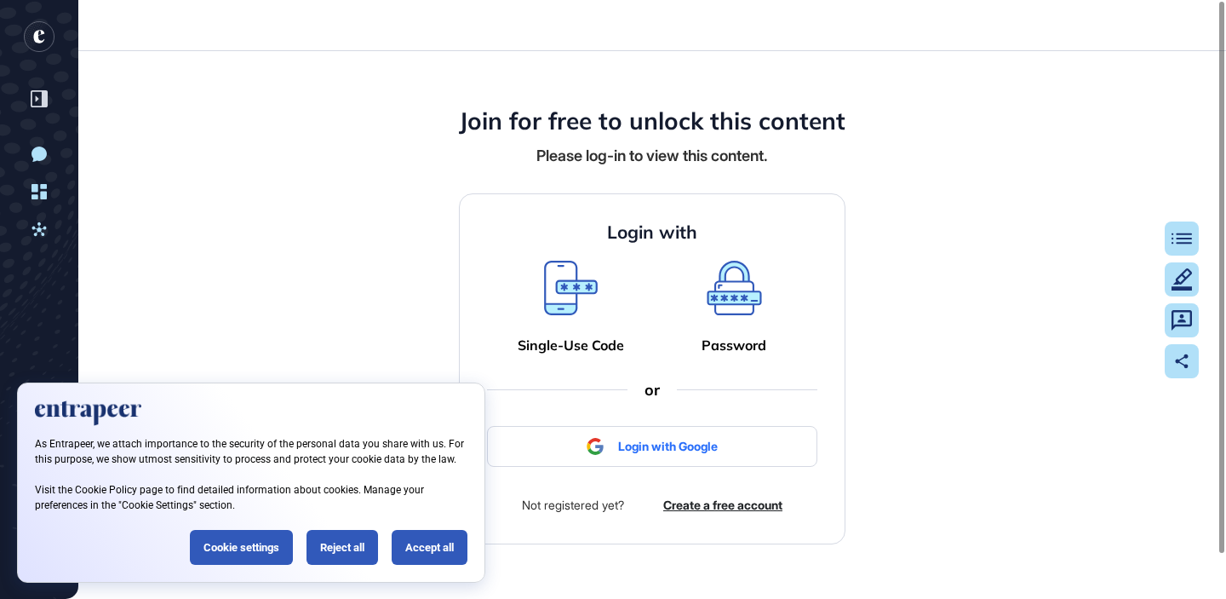
scroll to position [1, 1]
